Goal: Task Accomplishment & Management: Use online tool/utility

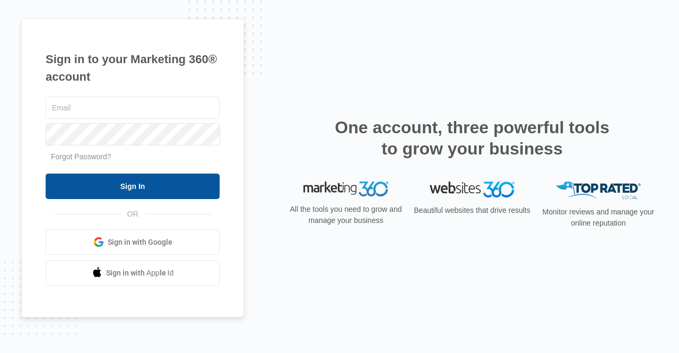
type input "[PERSON_NAME][EMAIL_ADDRESS][DOMAIN_NAME]"
click at [139, 184] on input "Sign In" at bounding box center [133, 185] width 174 height 25
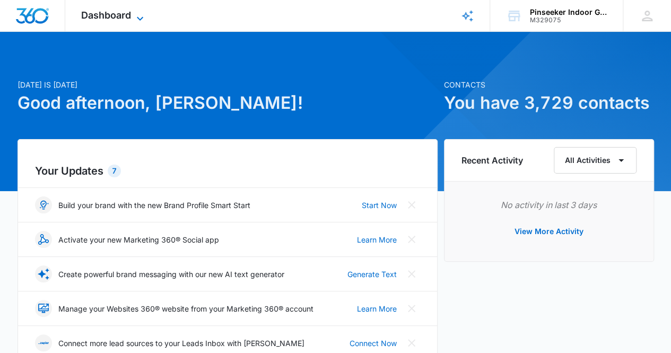
click at [105, 21] on div "Dashboard Apps Reputation Websites Forms CRM Email Social Content Ads Intellige…" at bounding box center [113, 15] width 97 height 31
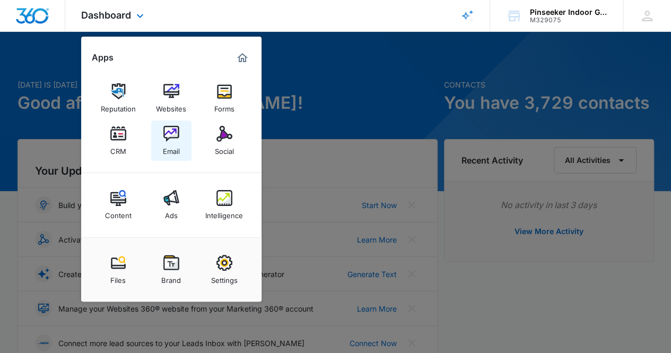
click at [175, 141] on img at bounding box center [171, 134] width 16 height 16
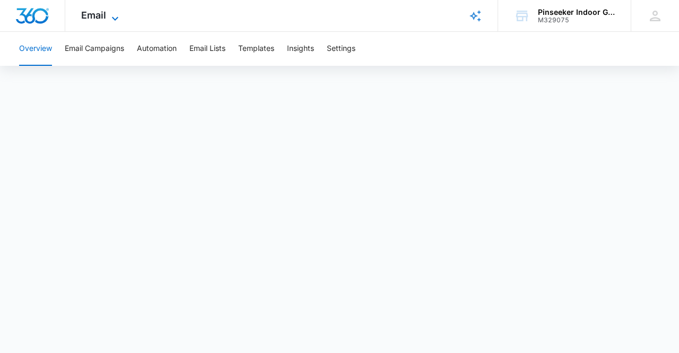
click at [115, 20] on icon at bounding box center [115, 18] width 13 height 13
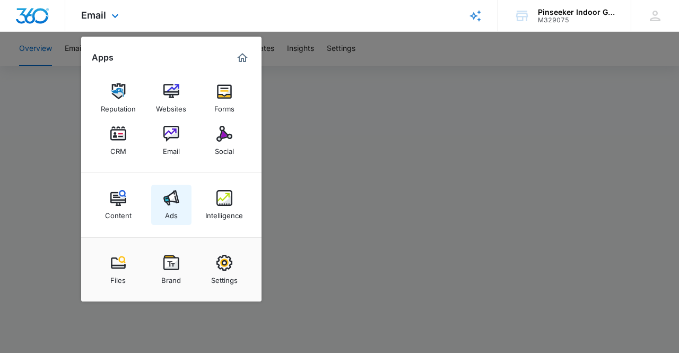
click at [173, 212] on div "Ads" at bounding box center [171, 213] width 13 height 14
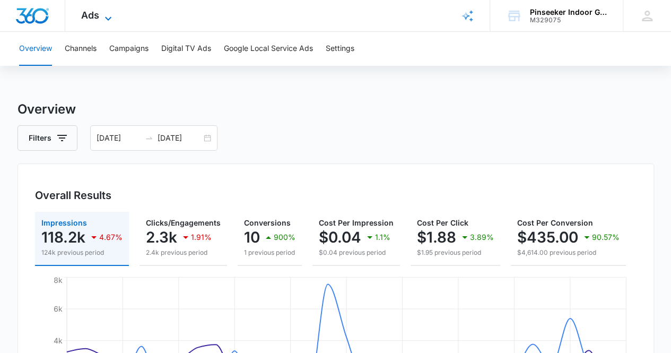
click at [106, 13] on icon at bounding box center [108, 18] width 13 height 13
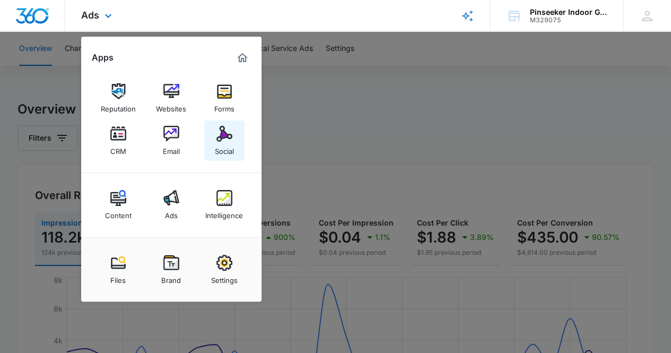
click at [230, 147] on div "Social" at bounding box center [224, 149] width 19 height 14
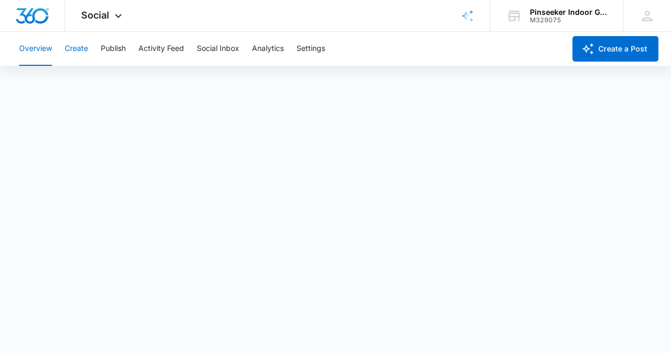
click at [81, 51] on button "Create" at bounding box center [76, 49] width 23 height 34
